Goal: Task Accomplishment & Management: Complete application form

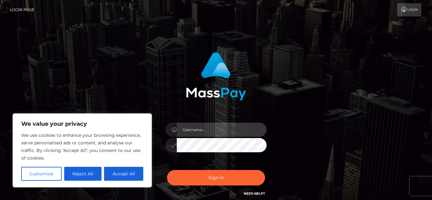
click at [243, 132] on input "text" at bounding box center [222, 130] width 90 height 14
type input "[EMAIL_ADDRESS][DOMAIN_NAME]"
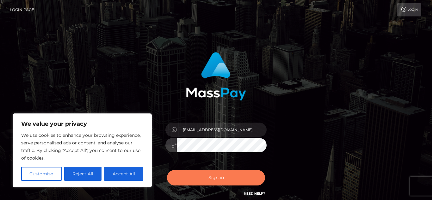
click at [199, 177] on button "Sign in" at bounding box center [216, 178] width 98 height 16
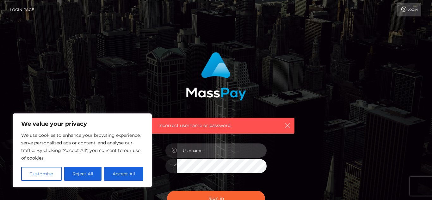
click at [211, 147] on input "text" at bounding box center [222, 151] width 90 height 14
type input "[EMAIL_ADDRESS][DOMAIN_NAME]"
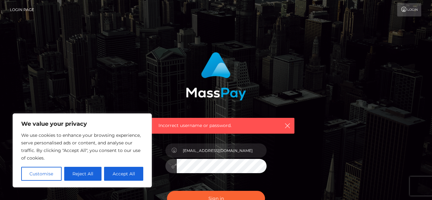
click at [209, 179] on div "[EMAIL_ADDRESS][DOMAIN_NAME]" at bounding box center [216, 163] width 111 height 48
click at [238, 197] on button "Sign in" at bounding box center [216, 199] width 98 height 16
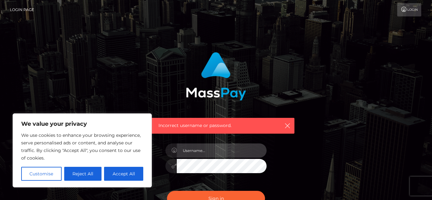
click at [196, 147] on input "text" at bounding box center [222, 151] width 90 height 14
type input "[EMAIL_ADDRESS][DOMAIN_NAME]"
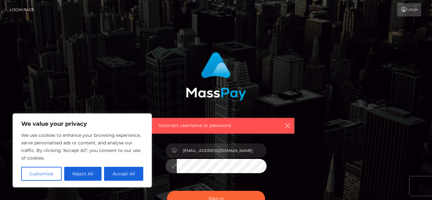
click at [167, 191] on button "Sign in" at bounding box center [216, 199] width 98 height 16
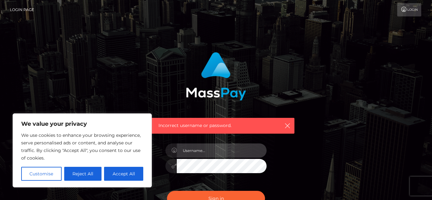
click at [216, 149] on input "text" at bounding box center [222, 151] width 90 height 14
type input "ericamayx:@gmail.com"
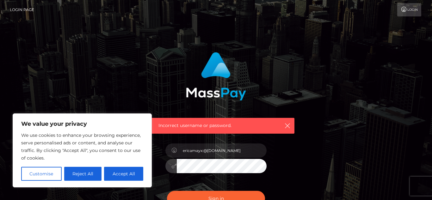
click at [167, 191] on button "Sign in" at bounding box center [216, 199] width 98 height 16
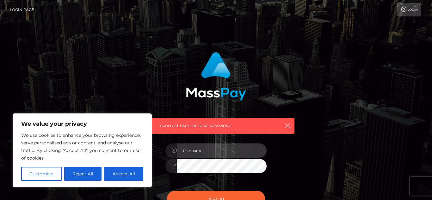
click at [222, 156] on input "text" at bounding box center [222, 151] width 90 height 14
type input "ericamayx@gmail.com"
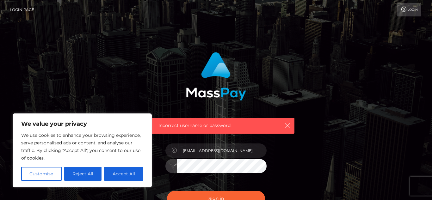
click at [167, 191] on button "Sign in" at bounding box center [216, 199] width 98 height 16
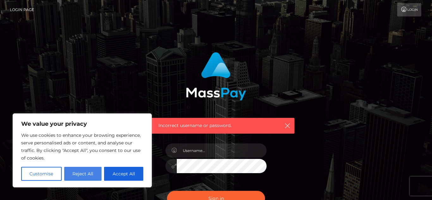
click at [86, 173] on button "Reject All" at bounding box center [83, 174] width 38 height 14
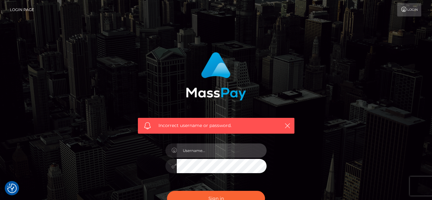
click at [219, 153] on input "text" at bounding box center [222, 151] width 90 height 14
